Goal: Task Accomplishment & Management: Manage account settings

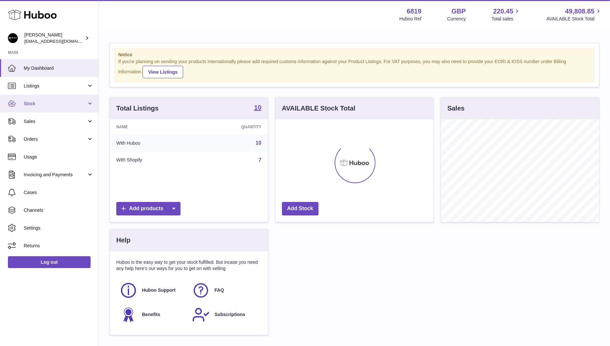
scroll to position [102, 158]
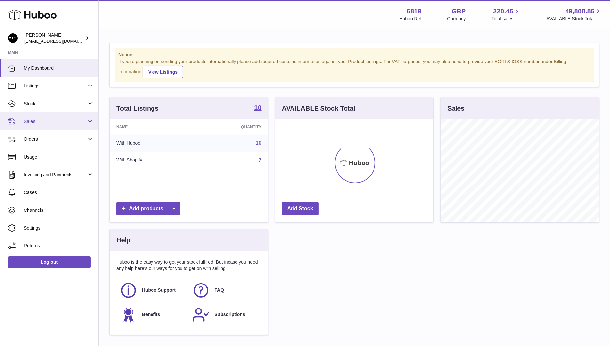
click at [37, 121] on span "Sales" at bounding box center [55, 121] width 63 height 6
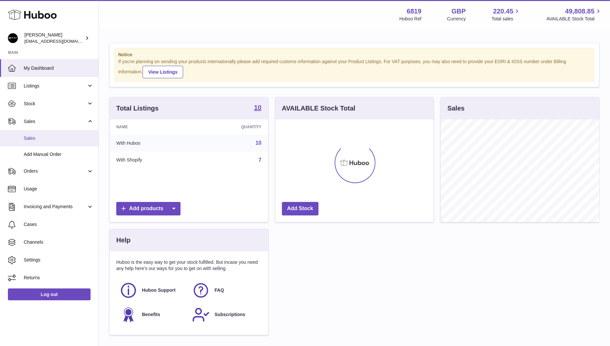
click at [44, 137] on span "Sales" at bounding box center [59, 138] width 70 height 6
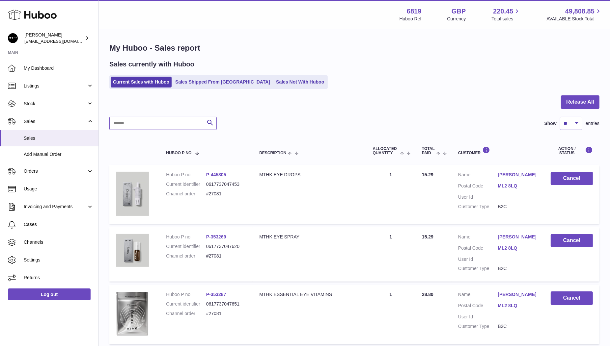
click at [150, 124] on input "text" at bounding box center [162, 123] width 107 height 13
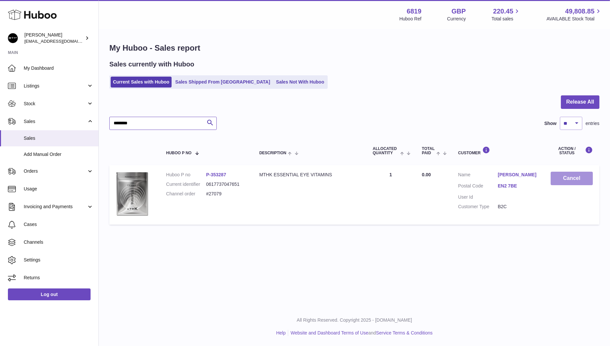
type input "********"
click at [571, 179] on button "Cancel" at bounding box center [571, 178] width 42 height 13
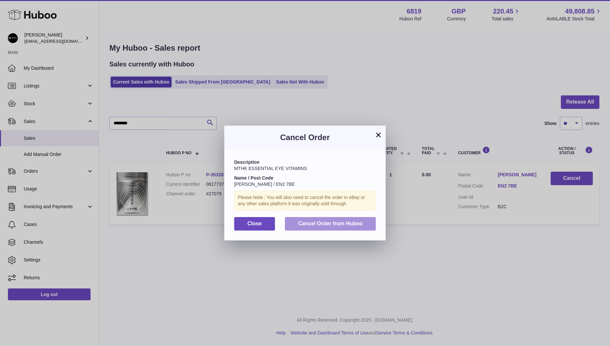
click at [338, 226] on button "Cancel Order from Huboo" at bounding box center [330, 223] width 91 height 13
